Goal: Information Seeking & Learning: Learn about a topic

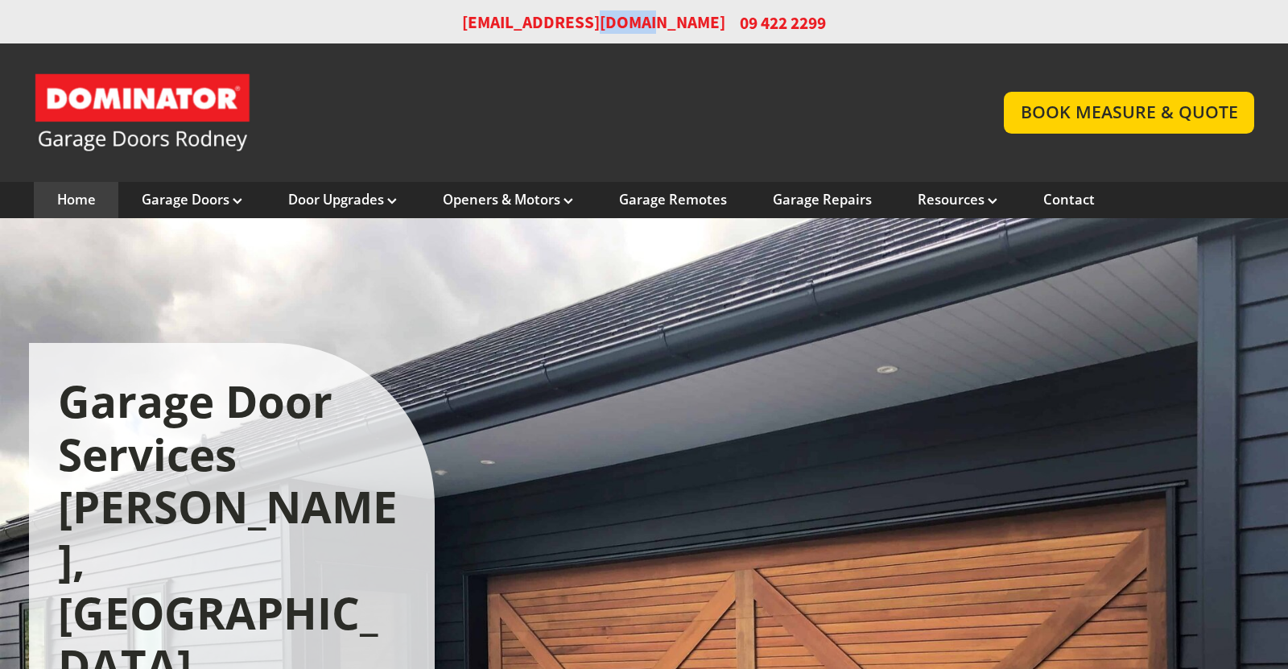
scroll to position [3, 0]
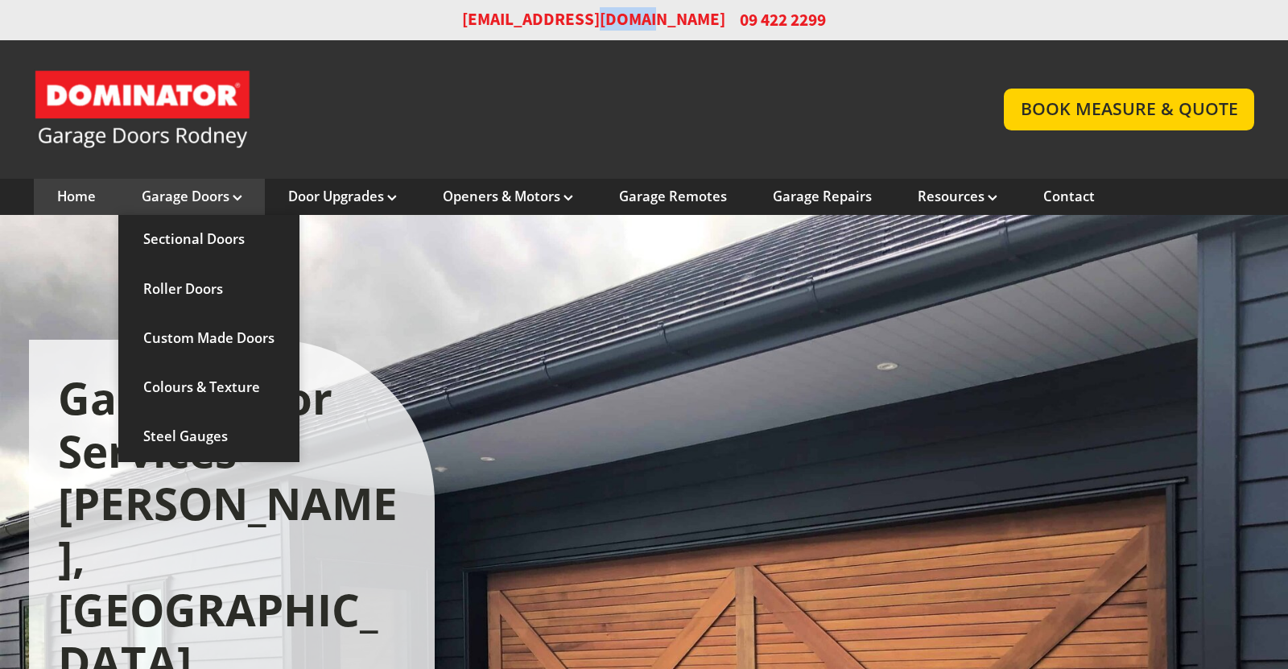
click at [191, 201] on link "Garage Doors" at bounding box center [192, 197] width 101 height 18
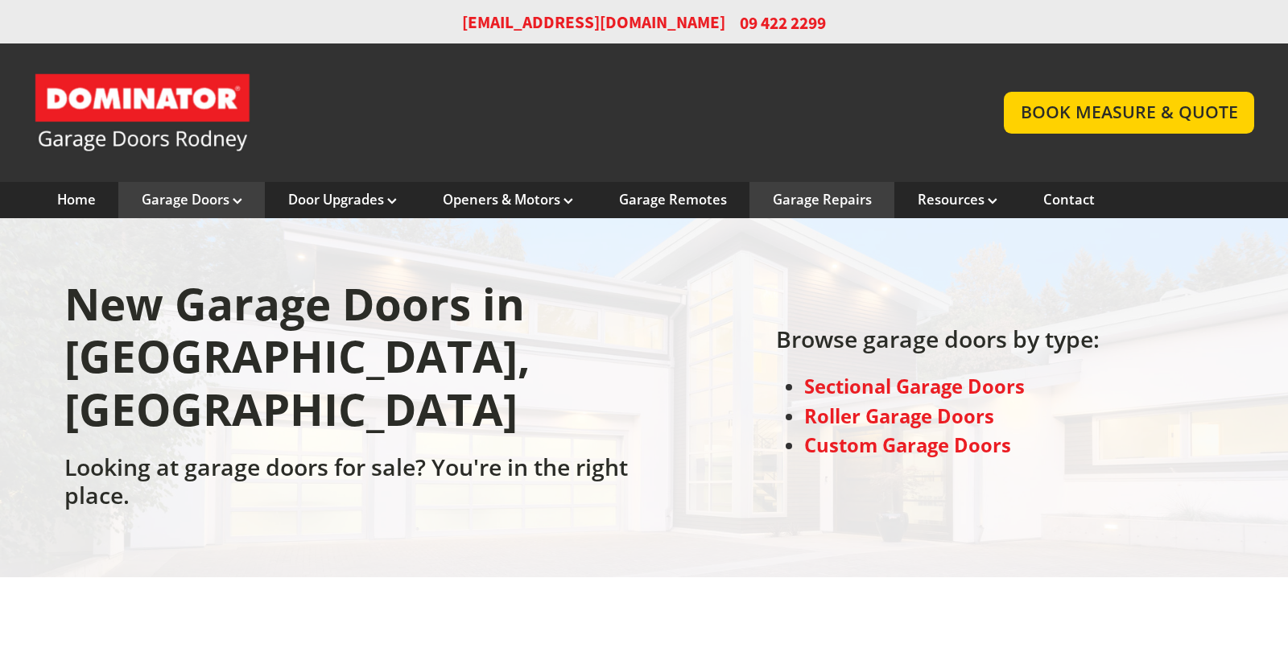
click at [804, 200] on link "Garage Repairs" at bounding box center [822, 200] width 99 height 18
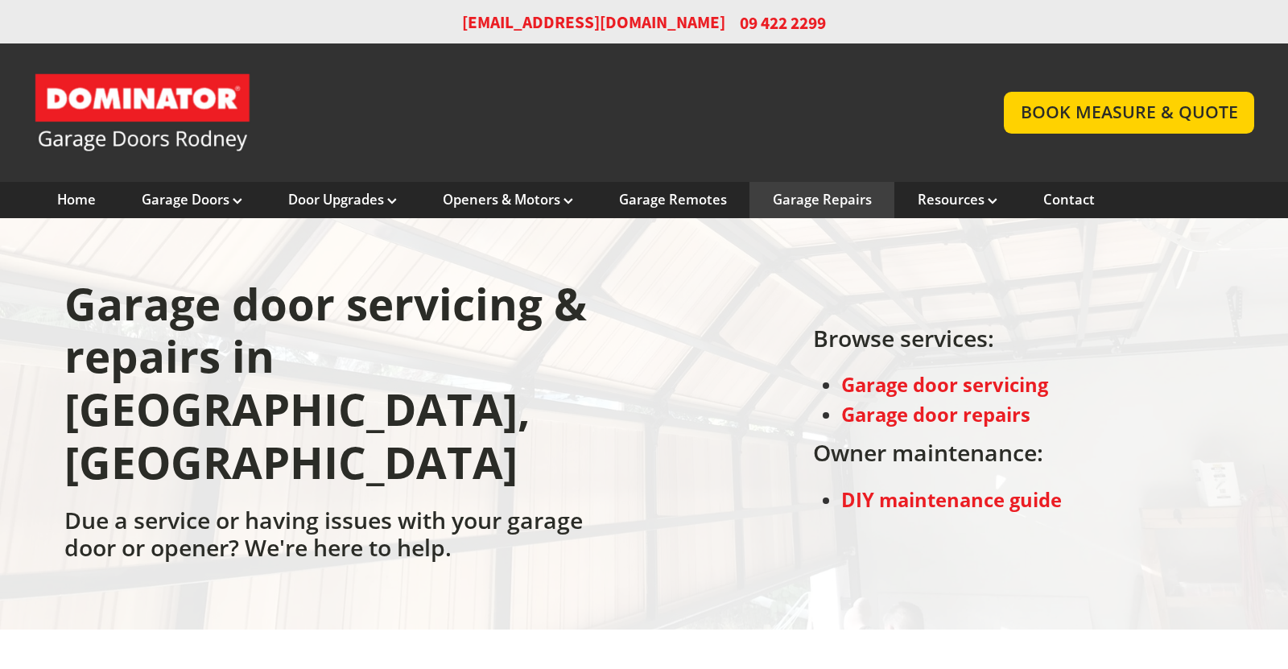
scroll to position [1, 0]
click at [899, 371] on strong "Garage door servicing" at bounding box center [945, 384] width 207 height 26
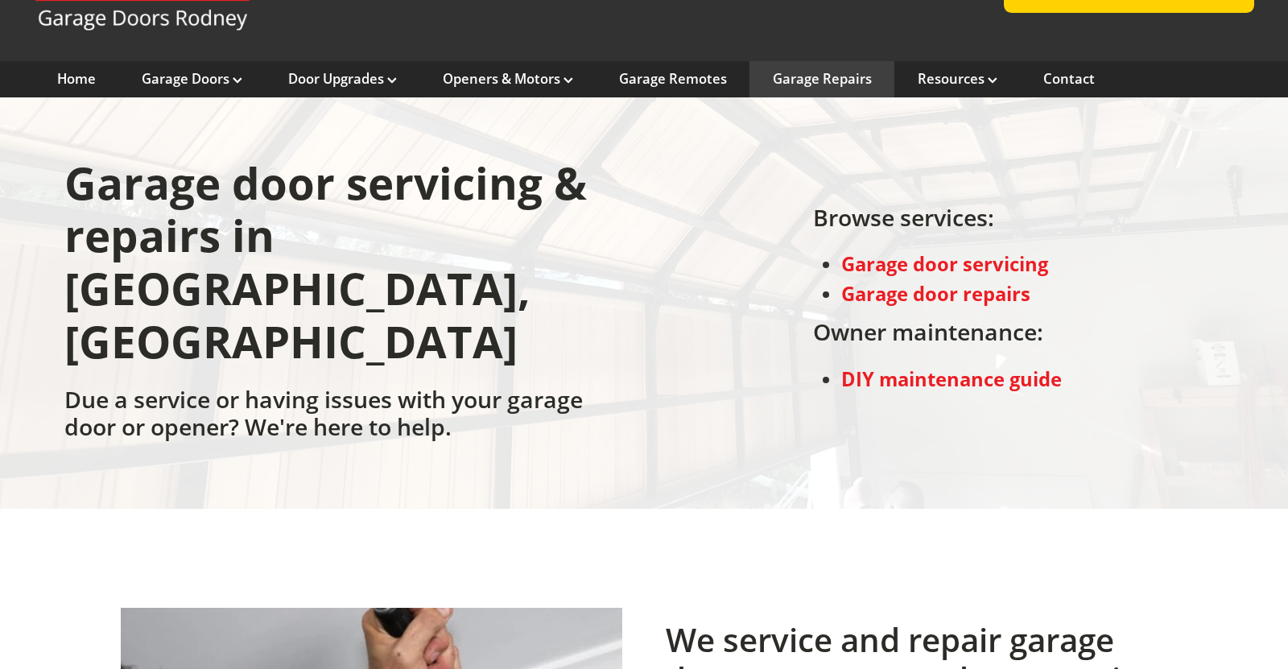
click at [899, 366] on strong "DIY maintenance guide" at bounding box center [952, 379] width 221 height 26
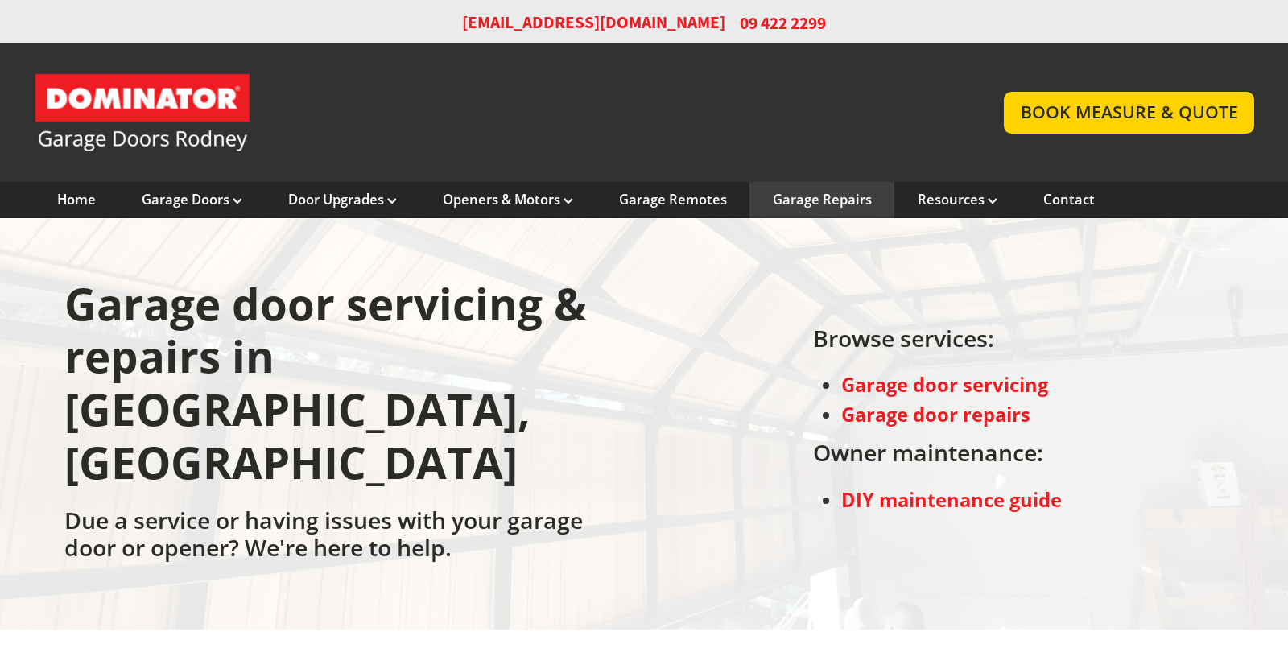
click at [937, 402] on strong "Garage door repairs" at bounding box center [936, 415] width 189 height 26
click at [947, 372] on strong "Garage door servicing" at bounding box center [945, 385] width 207 height 26
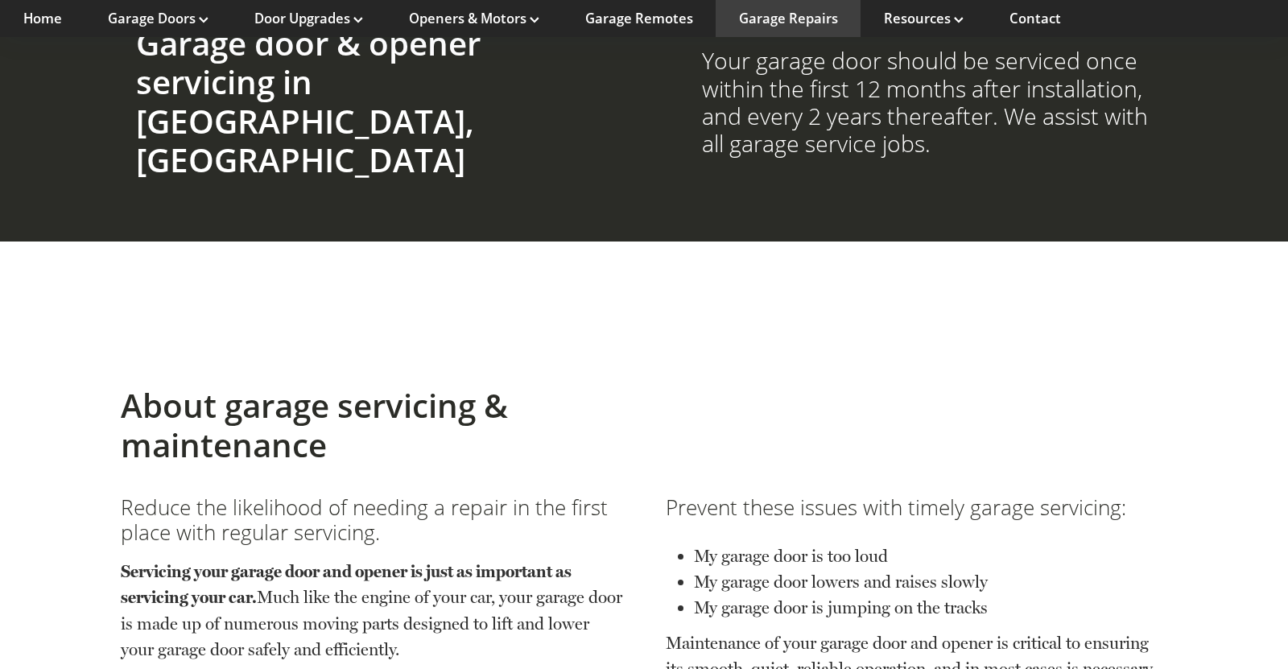
scroll to position [1647, 0]
